Goal: Task Accomplishment & Management: Manage account settings

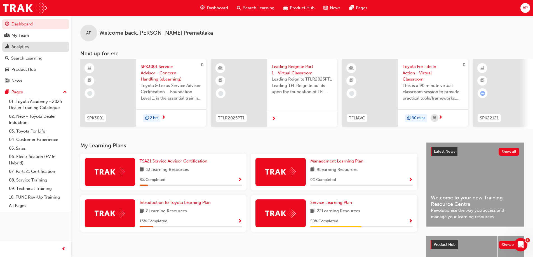
click at [3, 47] on link "Analytics" at bounding box center [35, 47] width 67 height 10
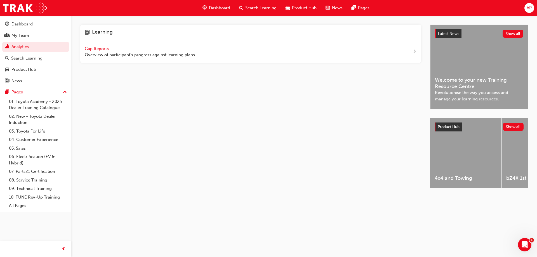
click at [95, 47] on span "Gap Reports" at bounding box center [97, 48] width 25 height 5
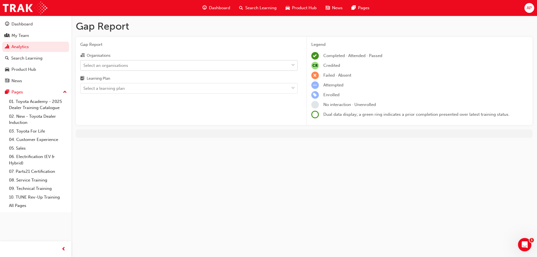
click at [102, 66] on div "Select an organisations" at bounding box center [105, 65] width 45 height 6
click at [84, 66] on input "Organisations Select an organisations" at bounding box center [83, 65] width 1 height 5
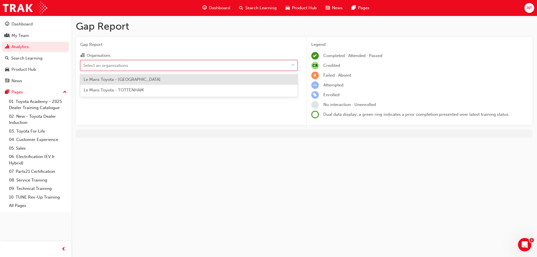
click at [103, 81] on span "Le Mans Toyota - [GEOGRAPHIC_DATA]" at bounding box center [122, 79] width 77 height 5
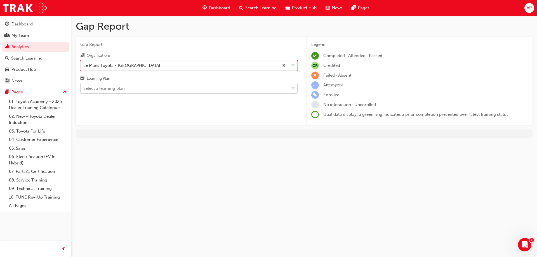
click at [98, 91] on div "Select a learning plan" at bounding box center [103, 88] width 41 height 6
click at [84, 91] on input "Learning Plan Select a learning plan" at bounding box center [83, 88] width 1 height 5
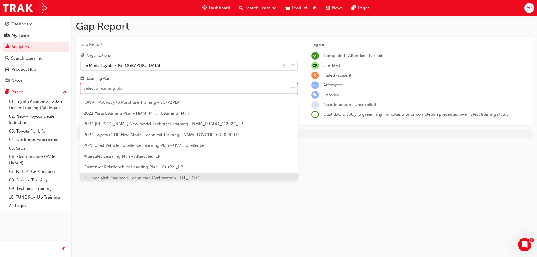
click at [94, 179] on span "DT Specialist Diagnosis Technician Certification - DT_SDTC" at bounding box center [142, 177] width 116 height 5
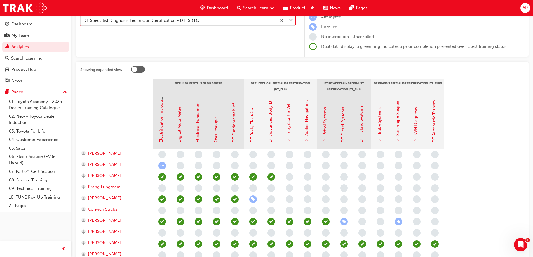
scroll to position [70, 0]
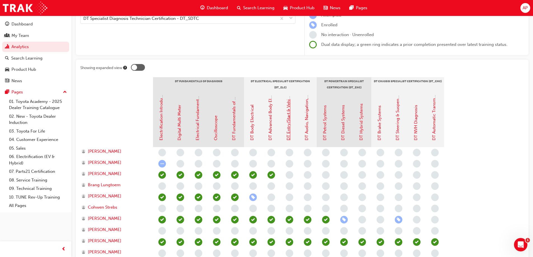
click at [288, 131] on link "DT Entry/Start & Vehicle Security Systems" at bounding box center [288, 100] width 5 height 81
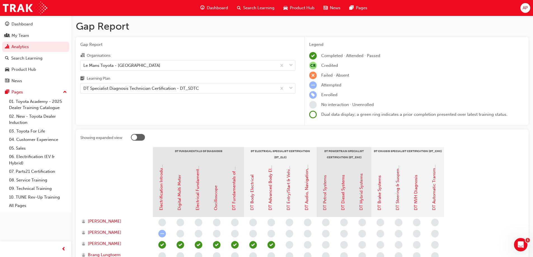
scroll to position [70, 0]
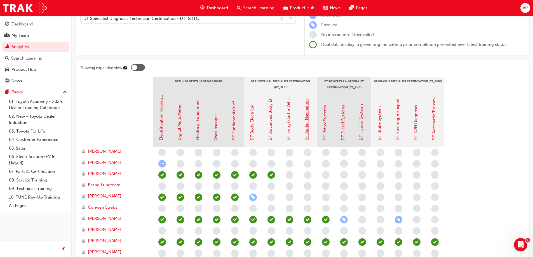
click at [308, 136] on link "DT Audio, Navigation, SRS & Safety Systems" at bounding box center [306, 98] width 5 height 84
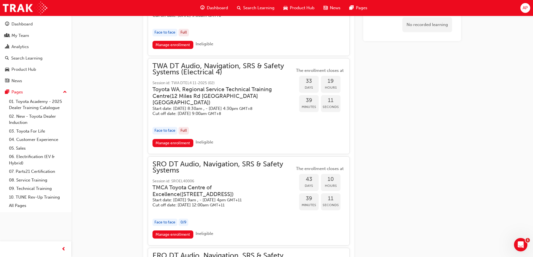
scroll to position [485, 0]
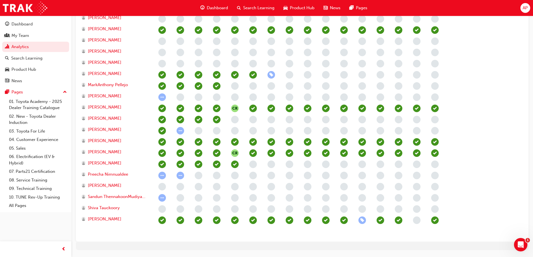
scroll to position [294, 0]
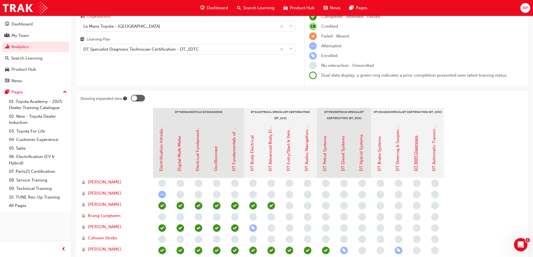
click at [415, 152] on link "DT NVH Diagnosis" at bounding box center [415, 154] width 5 height 36
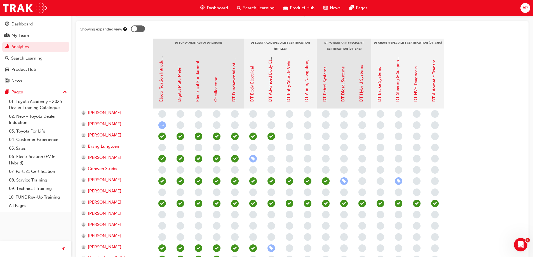
scroll to position [109, 0]
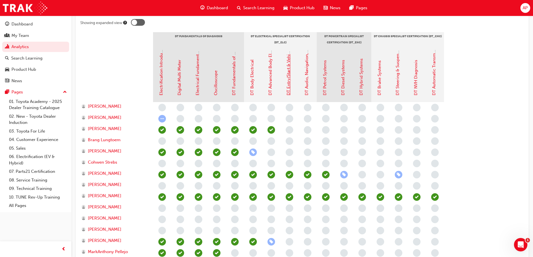
click at [288, 96] on div "DT Entry/Start & Vehicle Security Systems" at bounding box center [289, 74] width 18 height 56
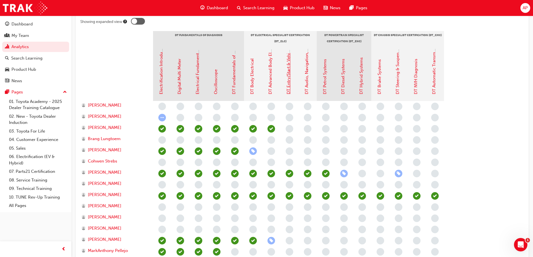
click at [289, 86] on link "DT Entry/Start & Vehicle Security Systems" at bounding box center [288, 54] width 5 height 81
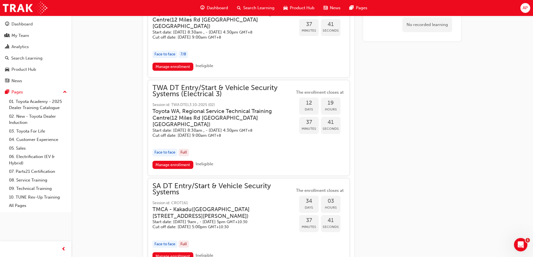
scroll to position [317, 0]
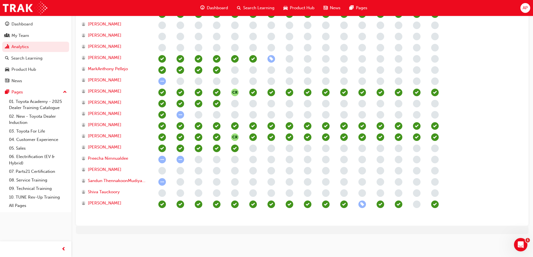
scroll to position [116, 0]
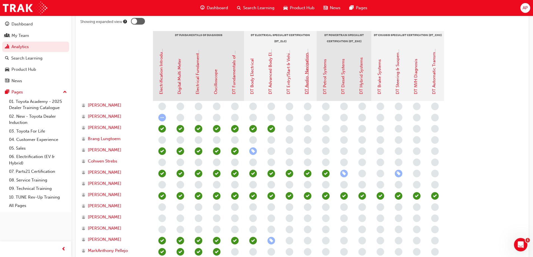
click at [304, 87] on link "DT Audio, Navigation, SRS & Safety Systems" at bounding box center [306, 52] width 5 height 84
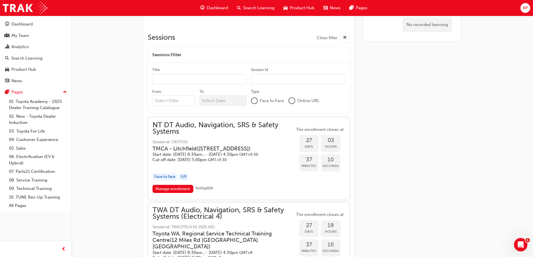
scroll to position [228, 0]
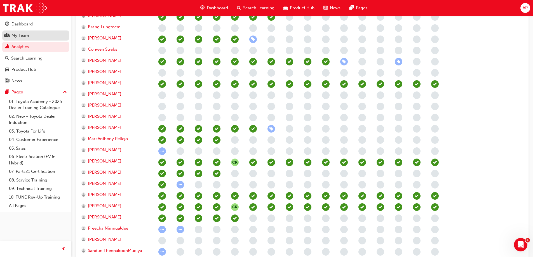
scroll to position [116, 0]
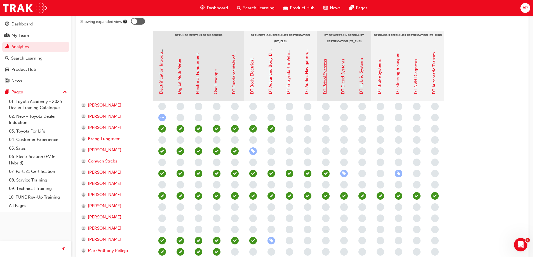
click at [325, 93] on link "DT Petrol Systems" at bounding box center [324, 76] width 5 height 35
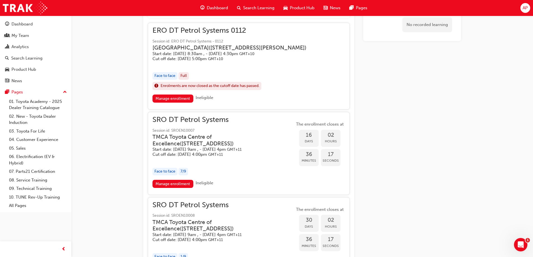
scroll to position [291, 0]
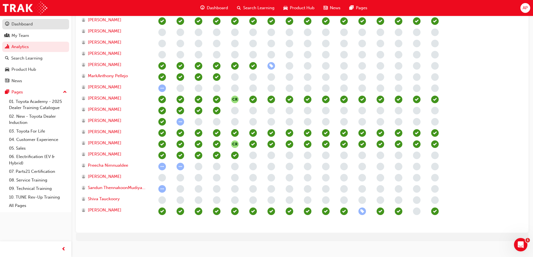
scroll to position [116, 0]
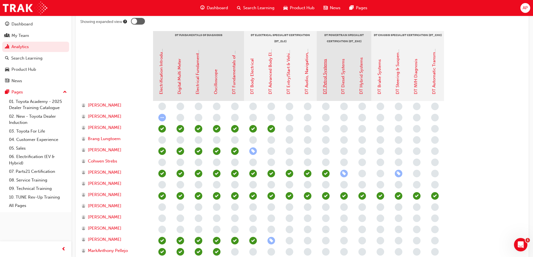
click at [323, 92] on link "DT Petrol Systems" at bounding box center [324, 76] width 5 height 35
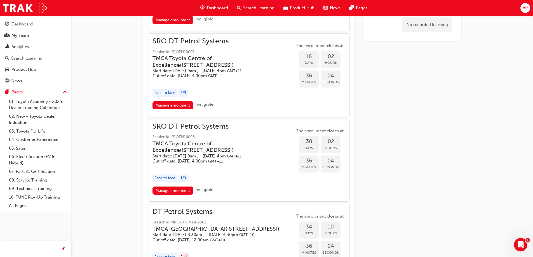
scroll to position [402, 0]
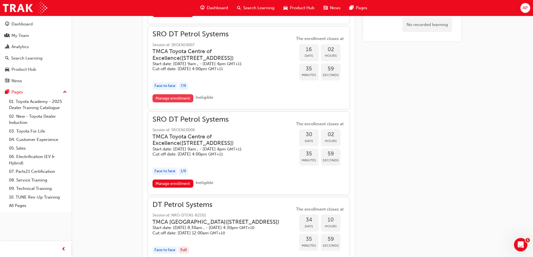
click at [167, 102] on link "Manage enrollment" at bounding box center [172, 98] width 41 height 8
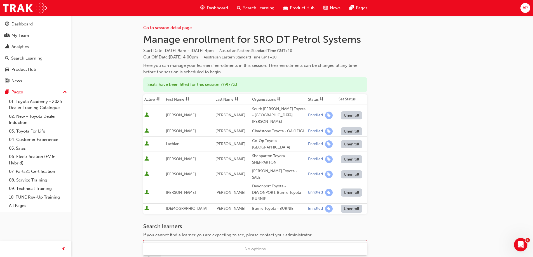
click at [173, 241] on div "Name" at bounding box center [251, 246] width 215 height 10
type input "AH"
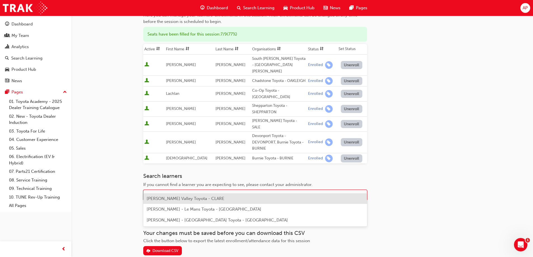
scroll to position [56, 0]
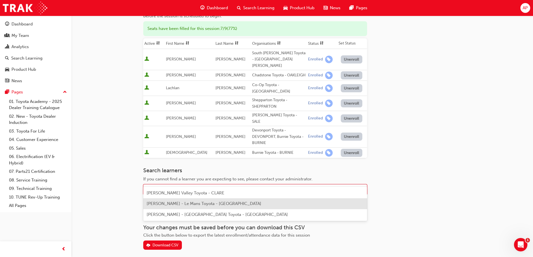
click at [177, 206] on div "[PERSON_NAME] - Le Mans Toyota - [GEOGRAPHIC_DATA]" at bounding box center [255, 203] width 224 height 11
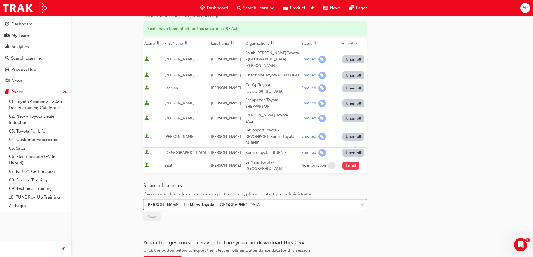
click at [344, 162] on button "Enroll" at bounding box center [350, 166] width 17 height 8
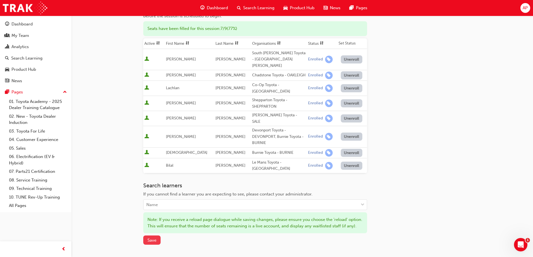
click at [154, 238] on span "Save" at bounding box center [151, 240] width 9 height 5
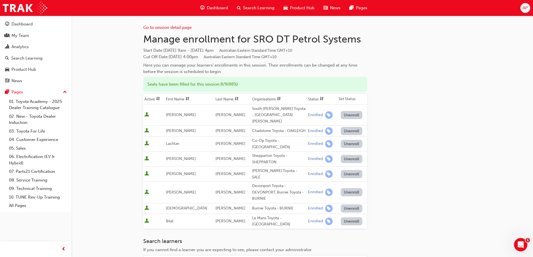
scroll to position [0, 0]
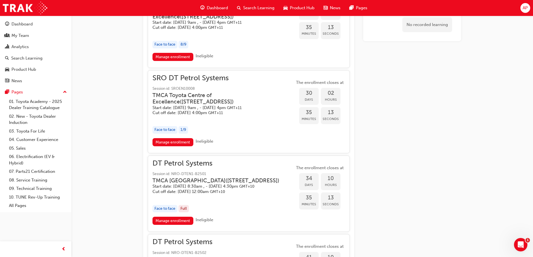
scroll to position [444, 0]
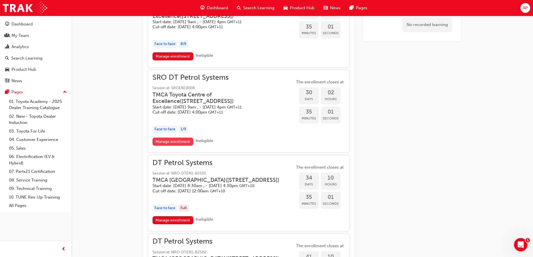
click at [170, 146] on link "Manage enrollment" at bounding box center [172, 142] width 41 height 8
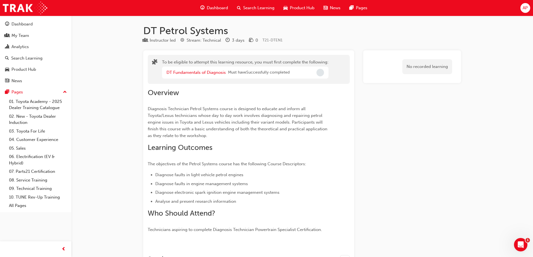
scroll to position [444, 0]
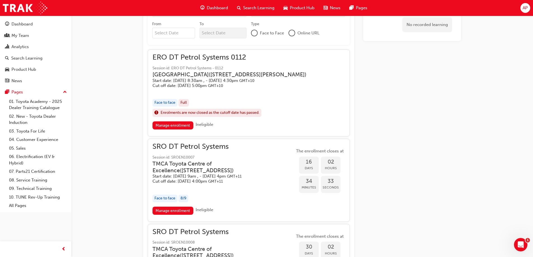
scroll to position [247, 0]
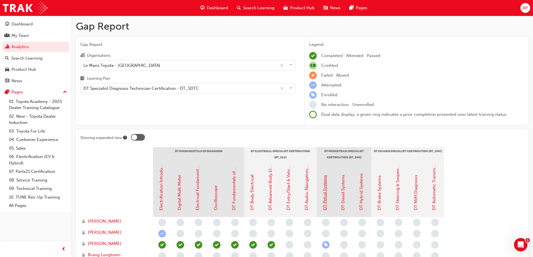
click at [327, 210] on link "DT Petrol Systems" at bounding box center [324, 192] width 5 height 35
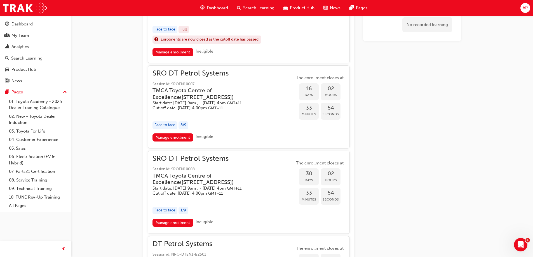
scroll to position [381, 0]
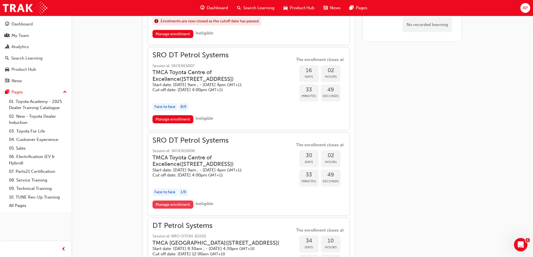
click at [177, 209] on link "Manage enrollment" at bounding box center [172, 205] width 41 height 8
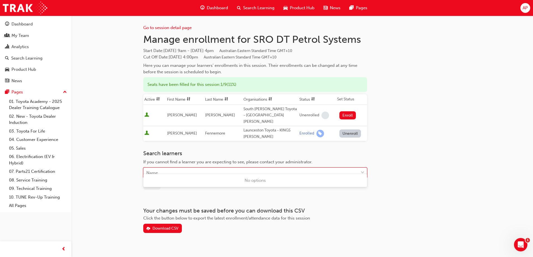
click at [173, 168] on div "Name" at bounding box center [251, 173] width 215 height 10
type input "LI"
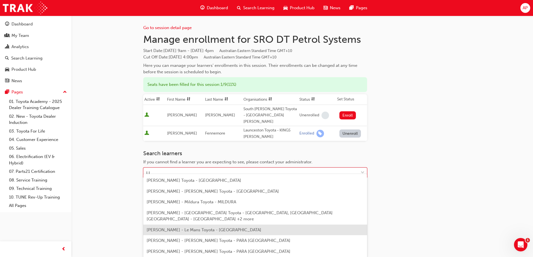
click at [170, 227] on span "Chao Li - Le Mans Toyota - DEER PARK" at bounding box center [204, 229] width 115 height 5
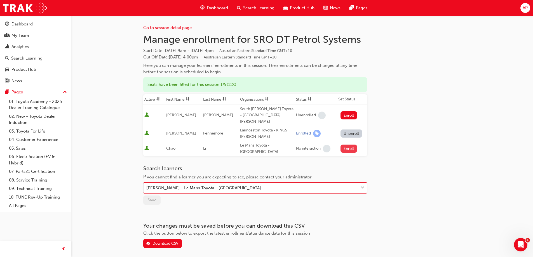
click at [349, 145] on button "Enroll" at bounding box center [348, 149] width 17 height 8
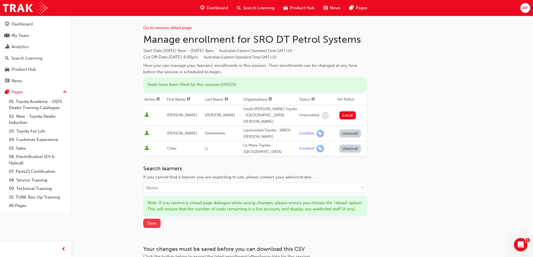
click at [155, 221] on span "Save" at bounding box center [151, 223] width 9 height 5
